Goal: Information Seeking & Learning: Check status

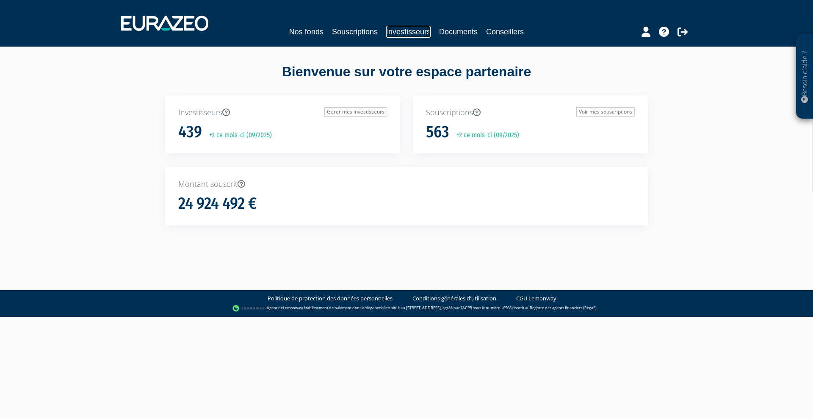
click at [405, 30] on link "Investisseurs" at bounding box center [408, 32] width 44 height 12
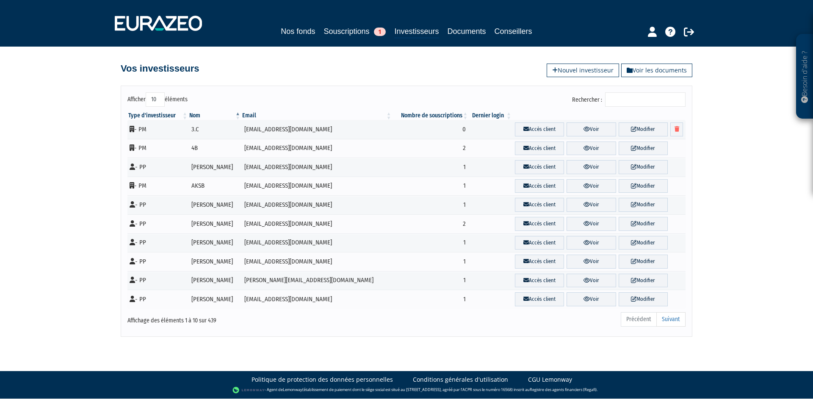
click at [664, 99] on input "Rechercher :" at bounding box center [645, 99] width 80 height 14
type input "l"
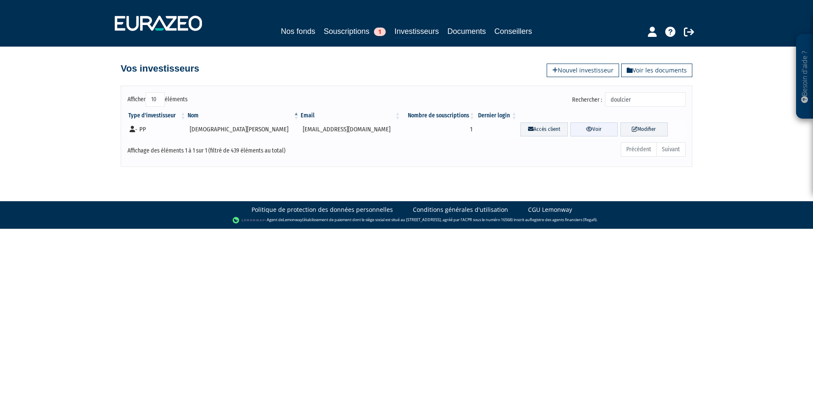
type input "doulcier"
click at [579, 130] on link "Voir" at bounding box center [593, 129] width 47 height 14
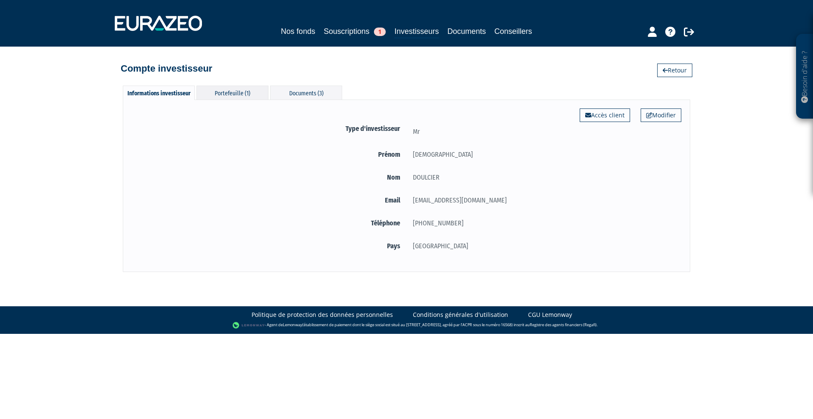
click at [236, 94] on div "Portefeuille (1)" at bounding box center [233, 93] width 72 height 14
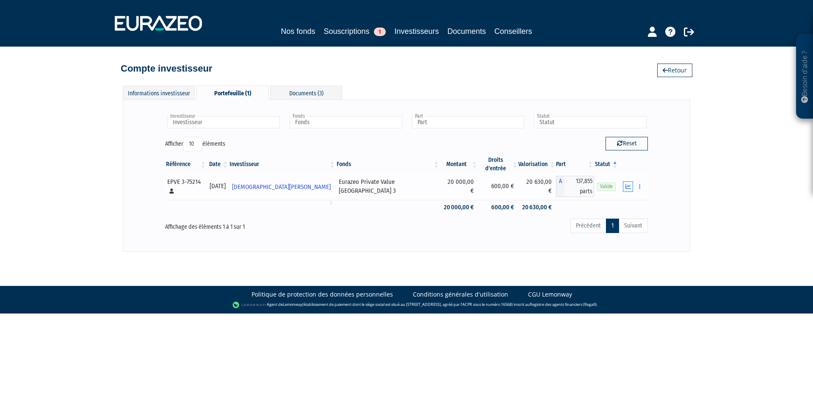
click at [627, 184] on icon "button" at bounding box center [629, 187] width 6 height 6
